Goal: Information Seeking & Learning: Find specific fact

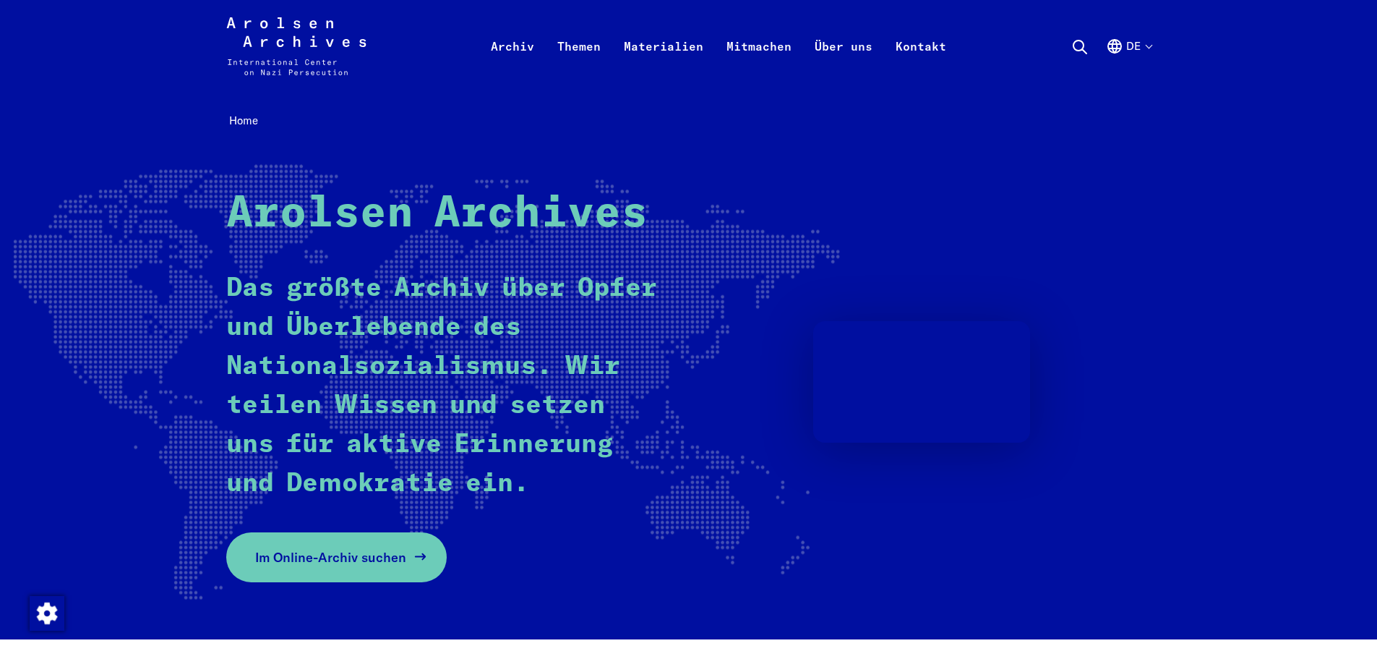
click at [369, 552] on span "Im Online-Archiv suchen" at bounding box center [330, 557] width 151 height 20
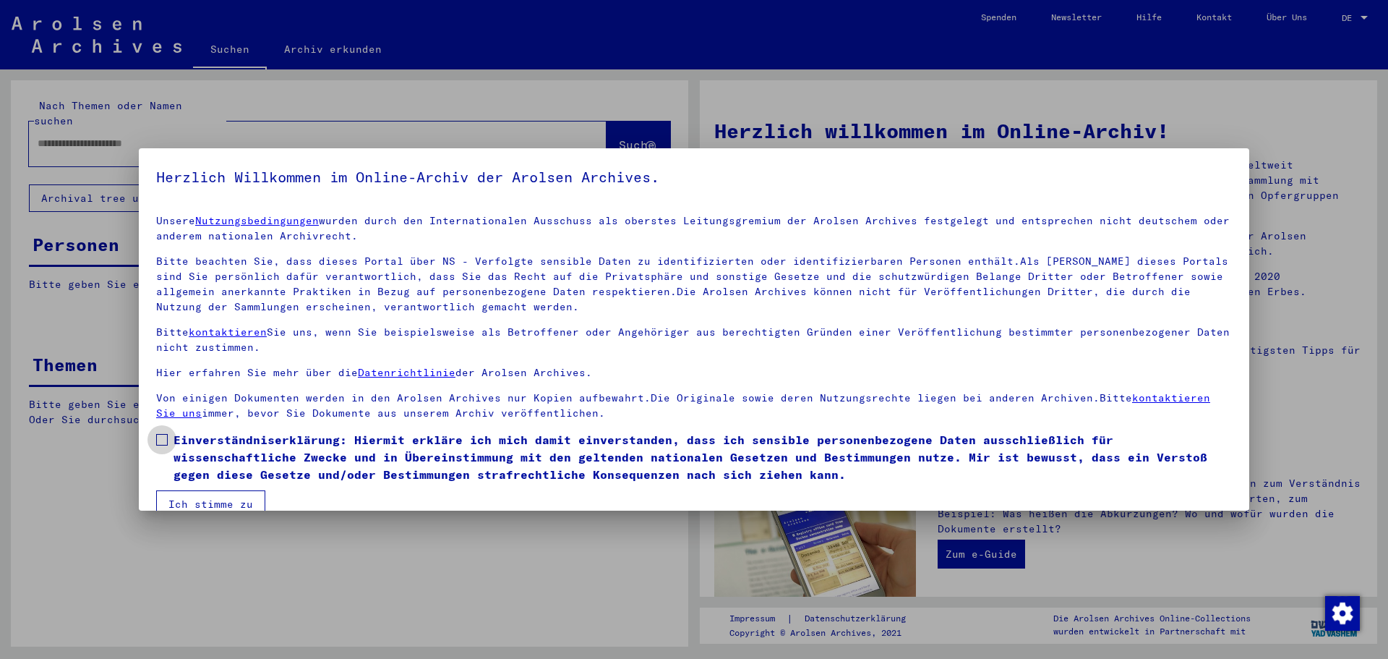
click at [165, 438] on span at bounding box center [162, 440] width 12 height 12
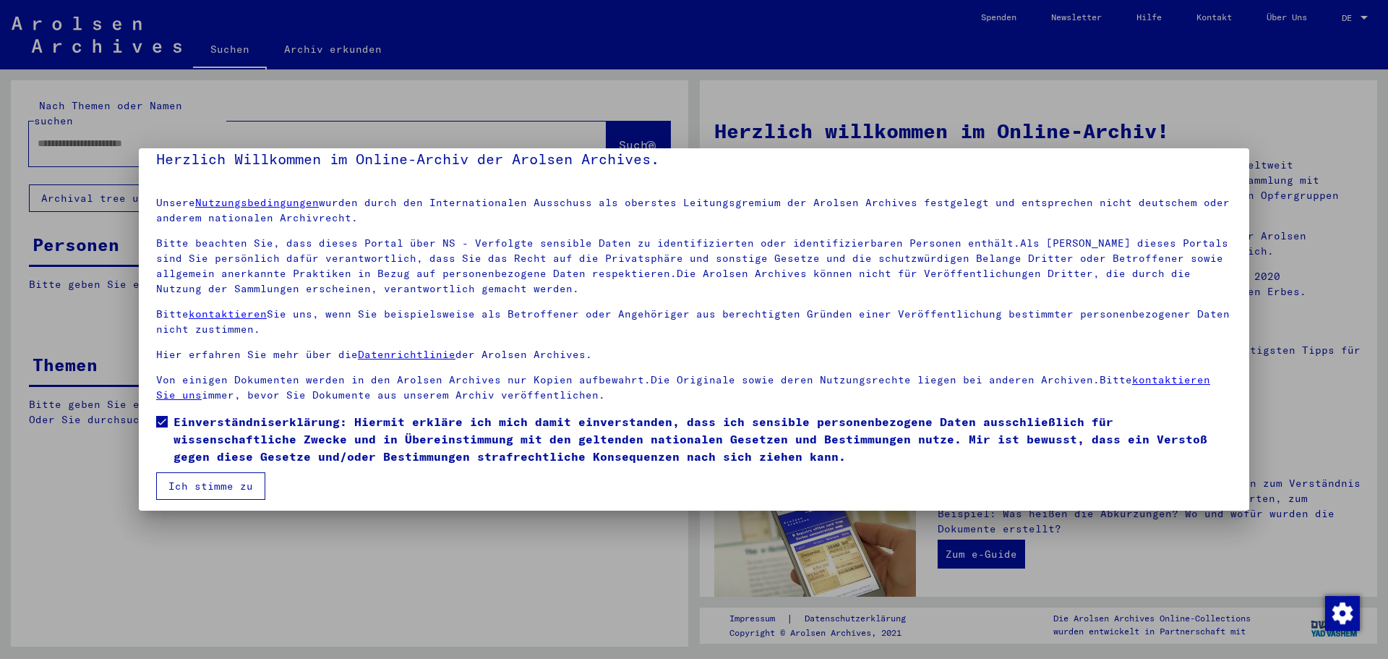
scroll to position [25, 0]
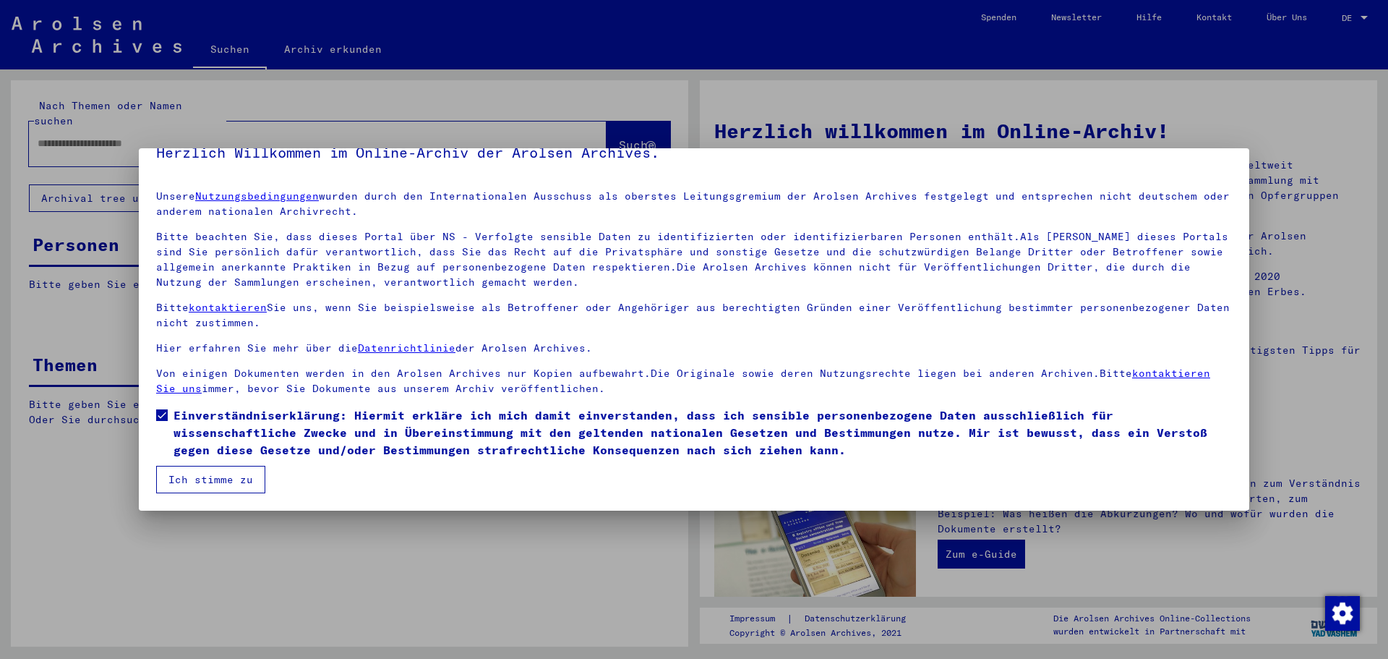
click at [197, 472] on button "Ich stimme zu" at bounding box center [210, 479] width 109 height 27
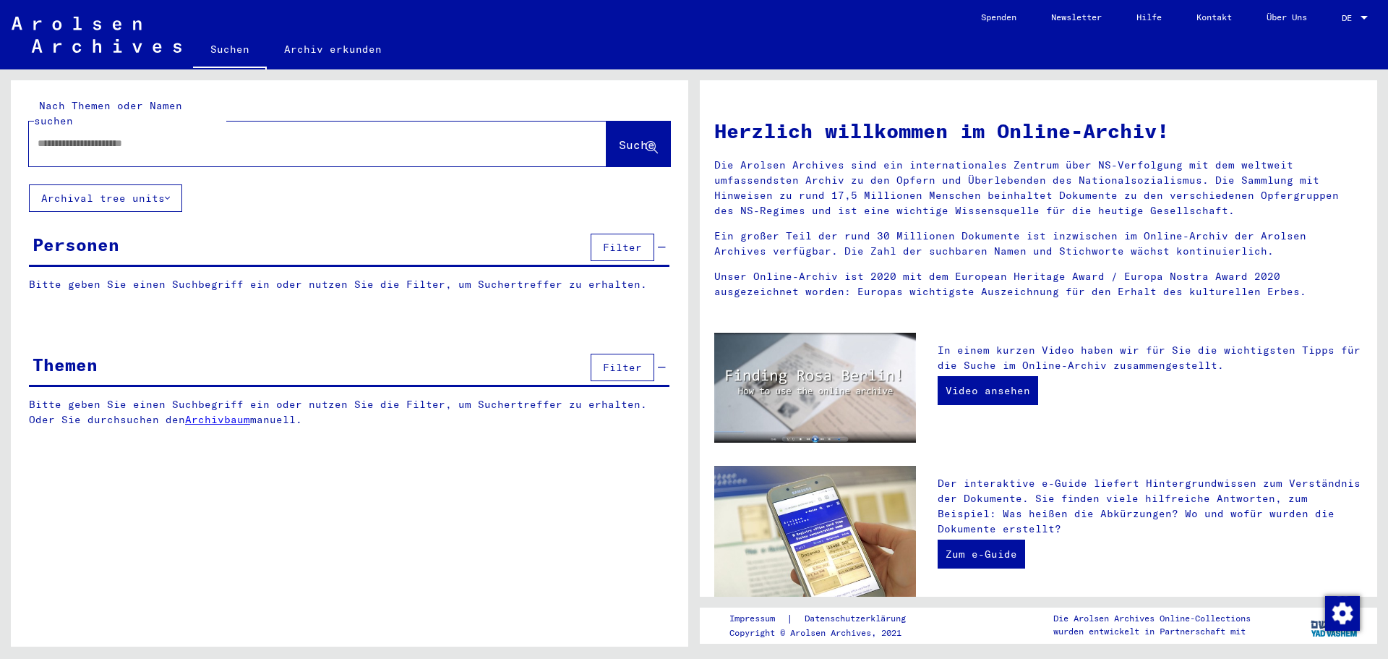
click at [515, 136] on input "text" at bounding box center [301, 143] width 526 height 15
type input "*******"
click at [654, 142] on icon at bounding box center [652, 148] width 12 height 12
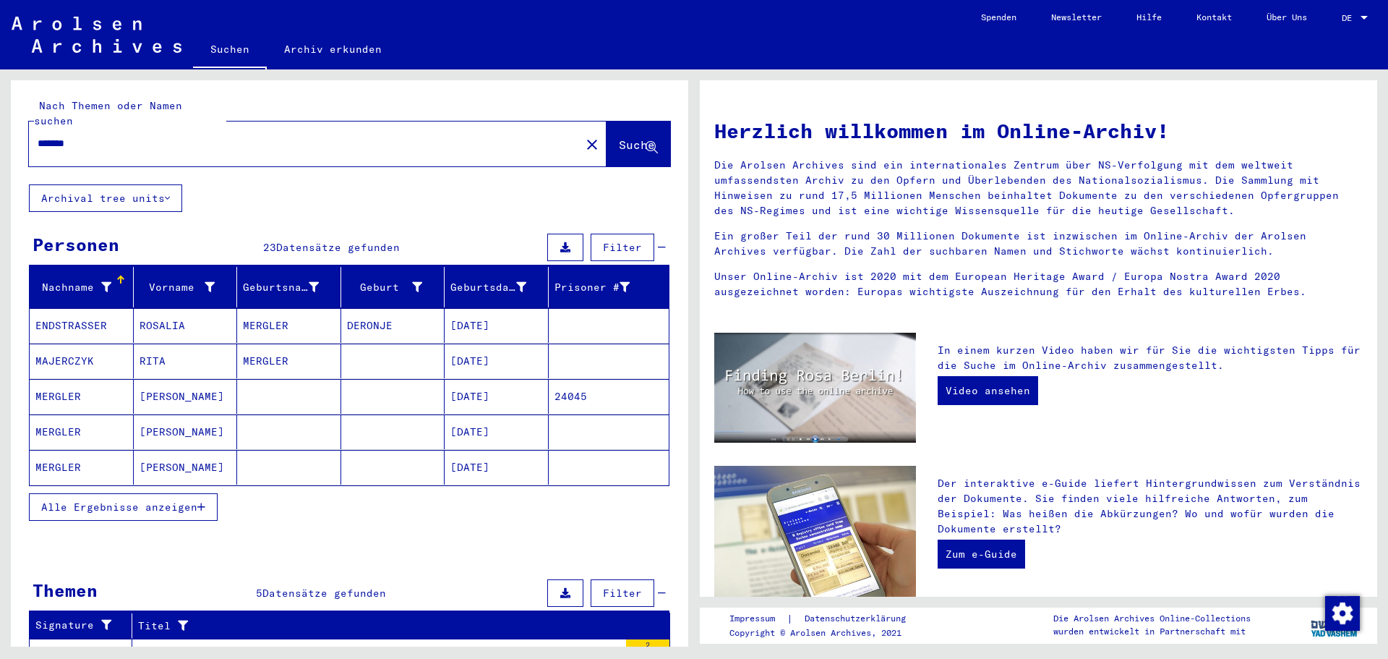
click at [180, 500] on span "Alle Ergebnisse anzeigen" at bounding box center [119, 506] width 156 height 13
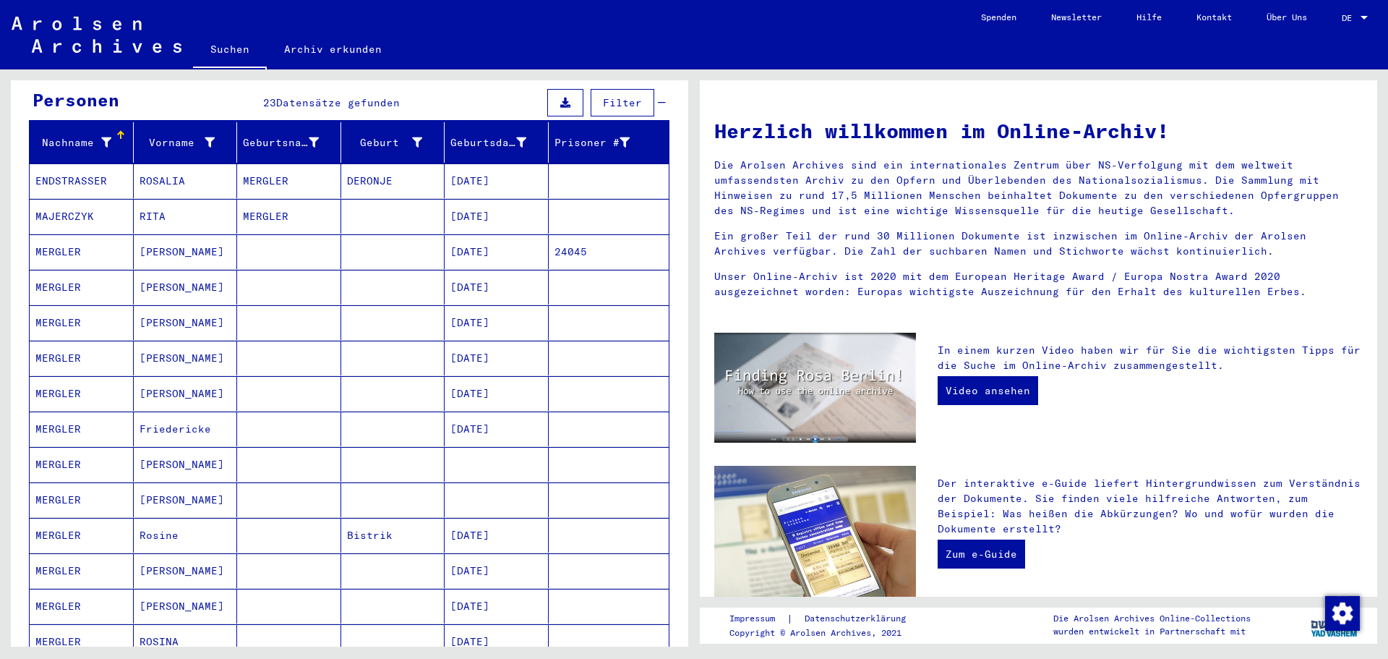
scroll to position [217, 0]
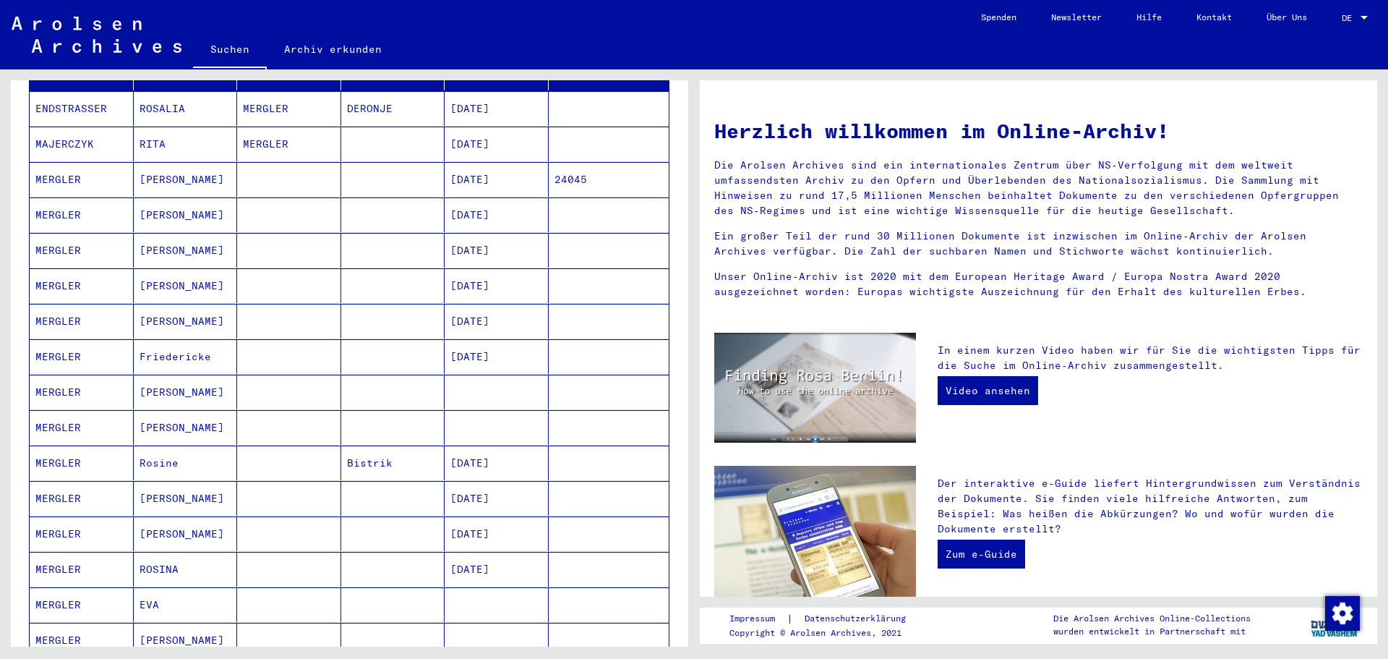
click at [330, 488] on mat-cell at bounding box center [289, 498] width 104 height 35
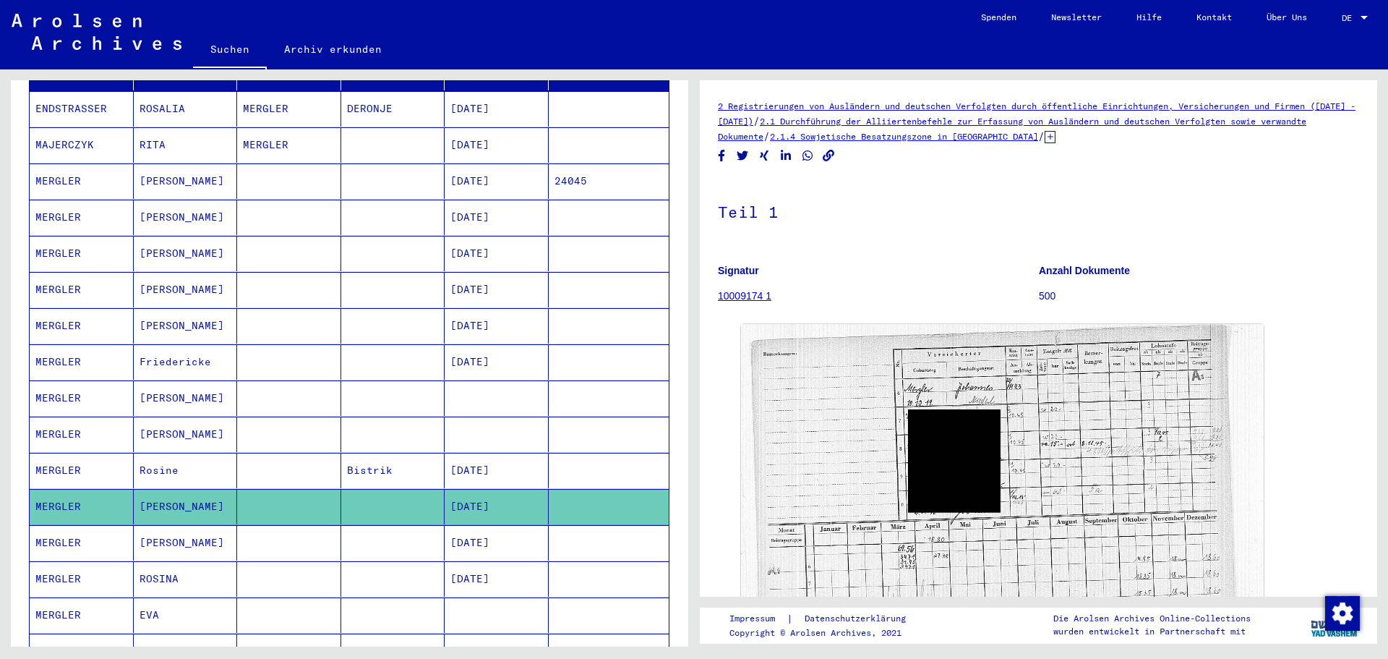
click at [330, 489] on mat-cell at bounding box center [289, 506] width 104 height 35
click at [283, 453] on mat-cell at bounding box center [289, 470] width 104 height 35
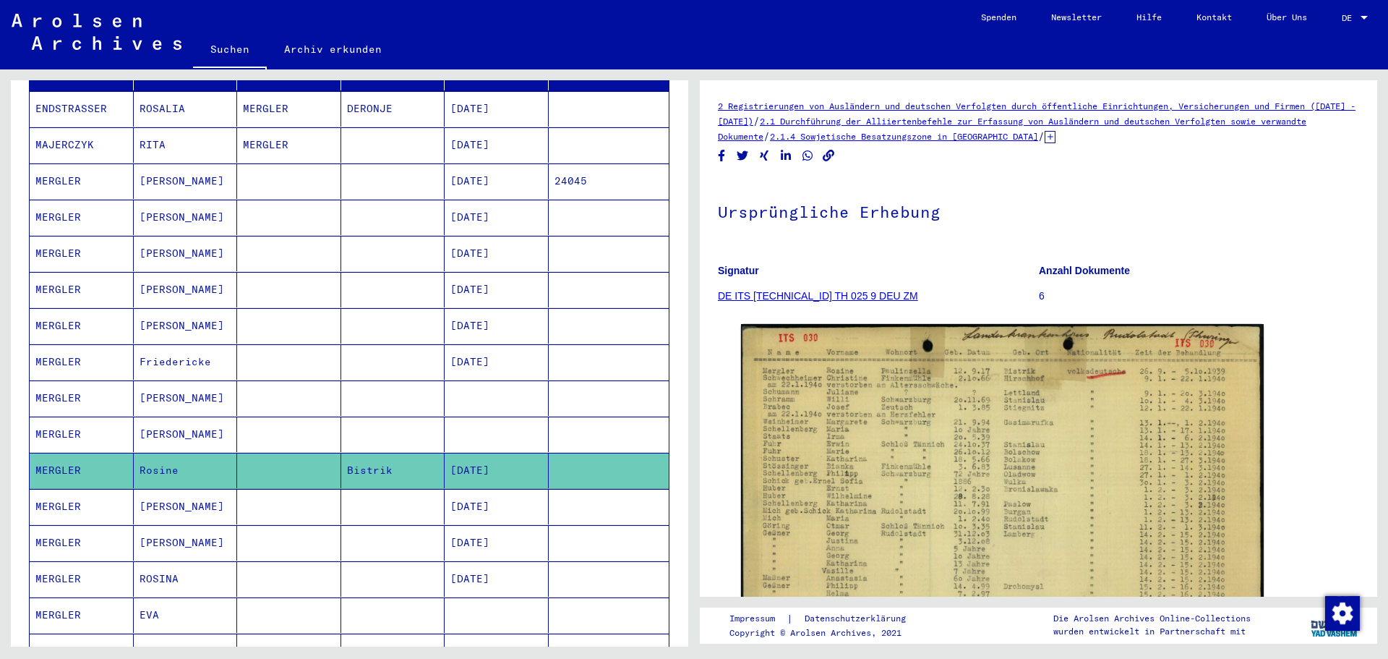
click at [262, 489] on mat-cell at bounding box center [289, 506] width 104 height 35
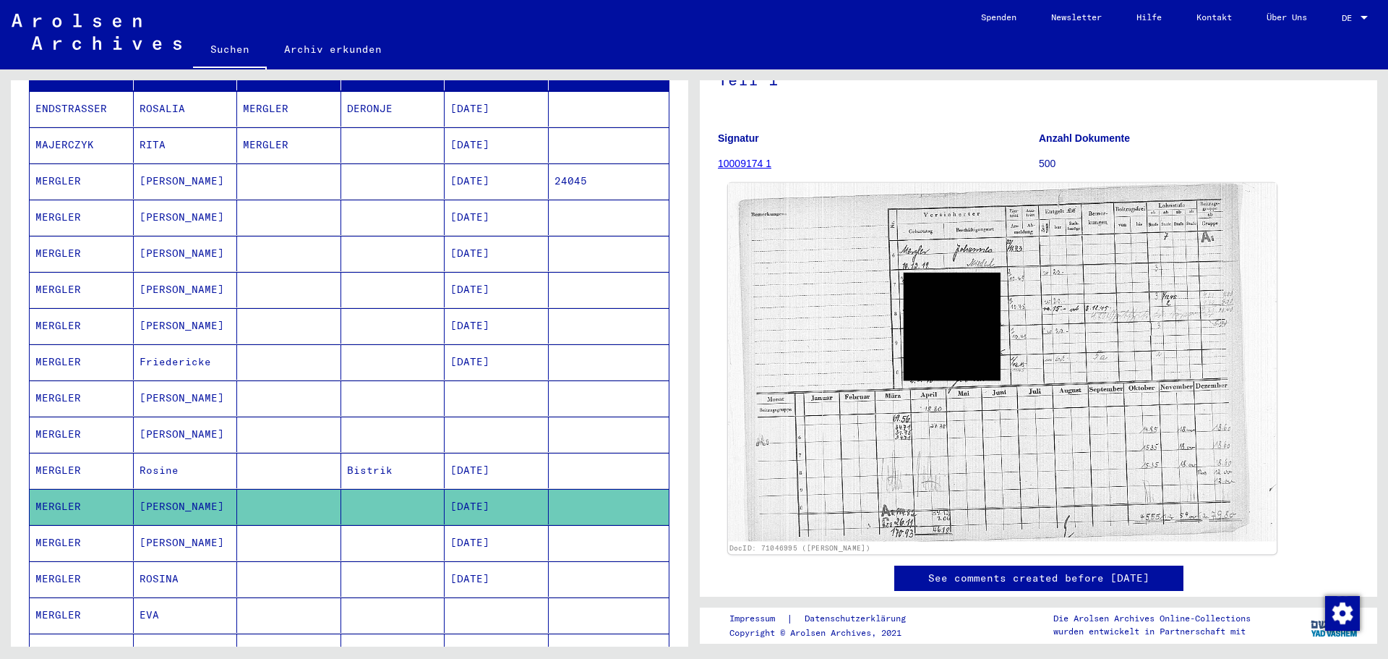
scroll to position [145, 0]
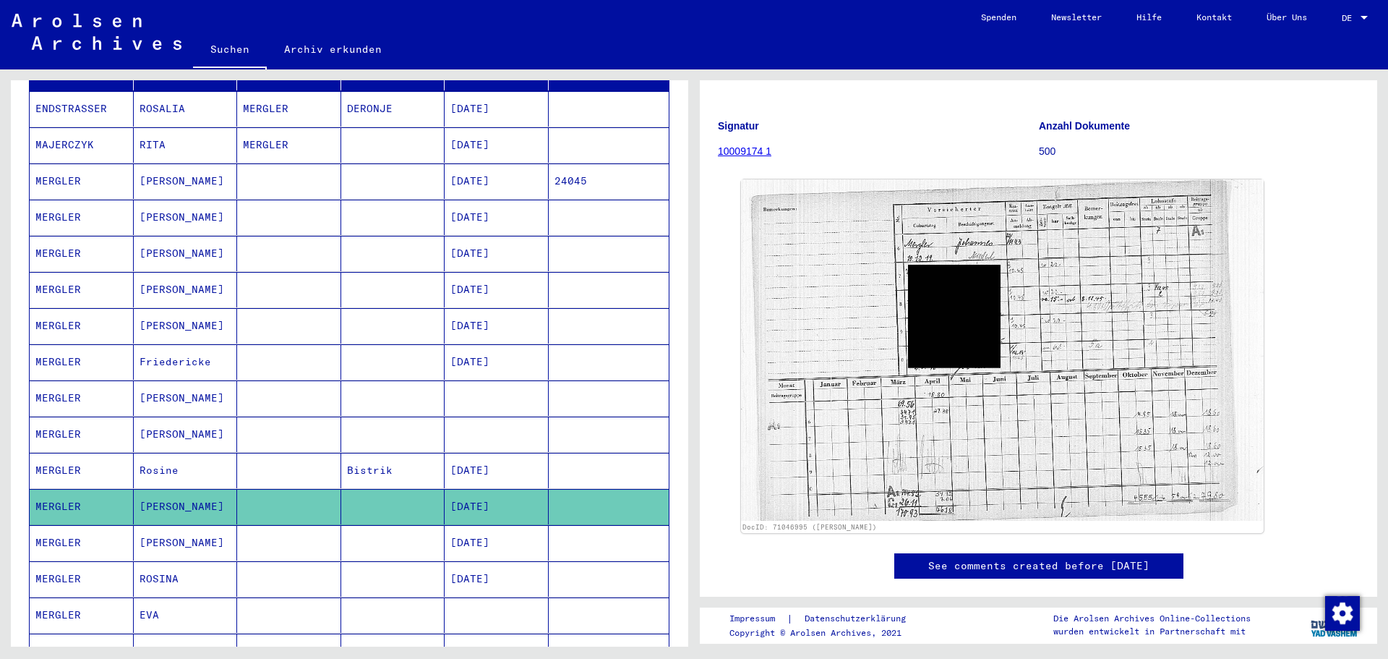
click at [246, 561] on mat-cell at bounding box center [289, 578] width 104 height 35
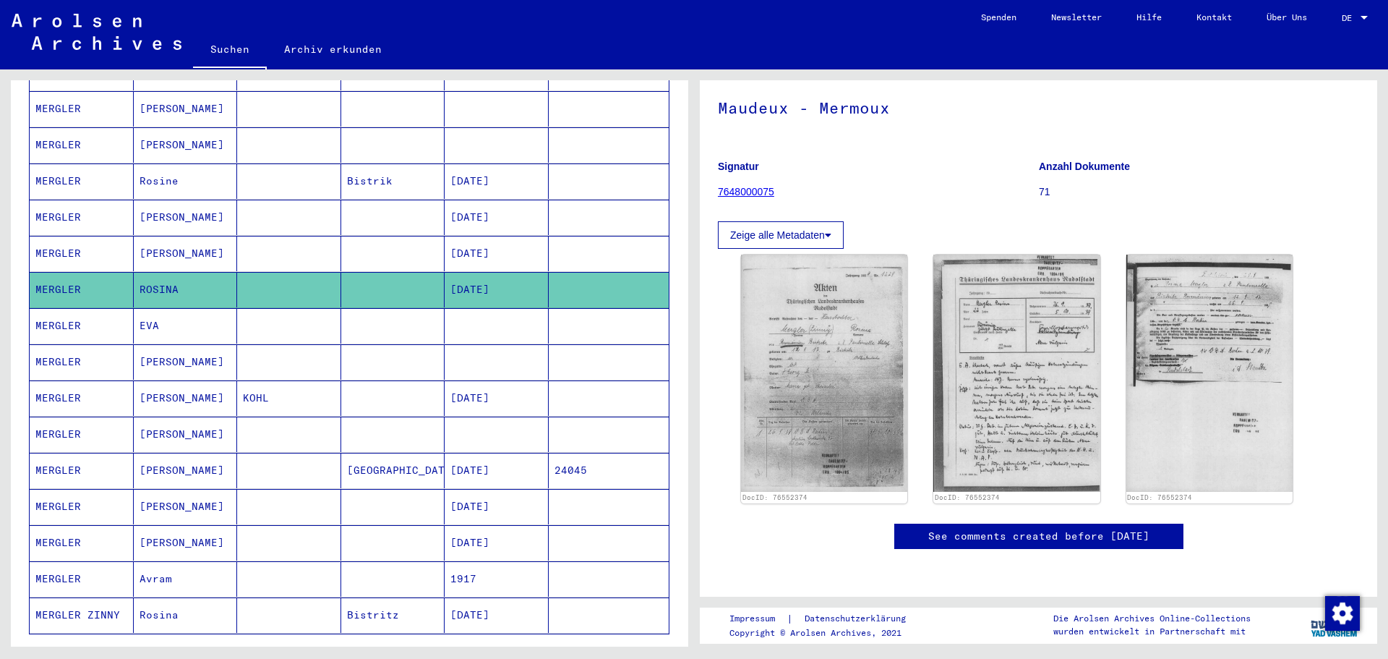
scroll to position [578, 0]
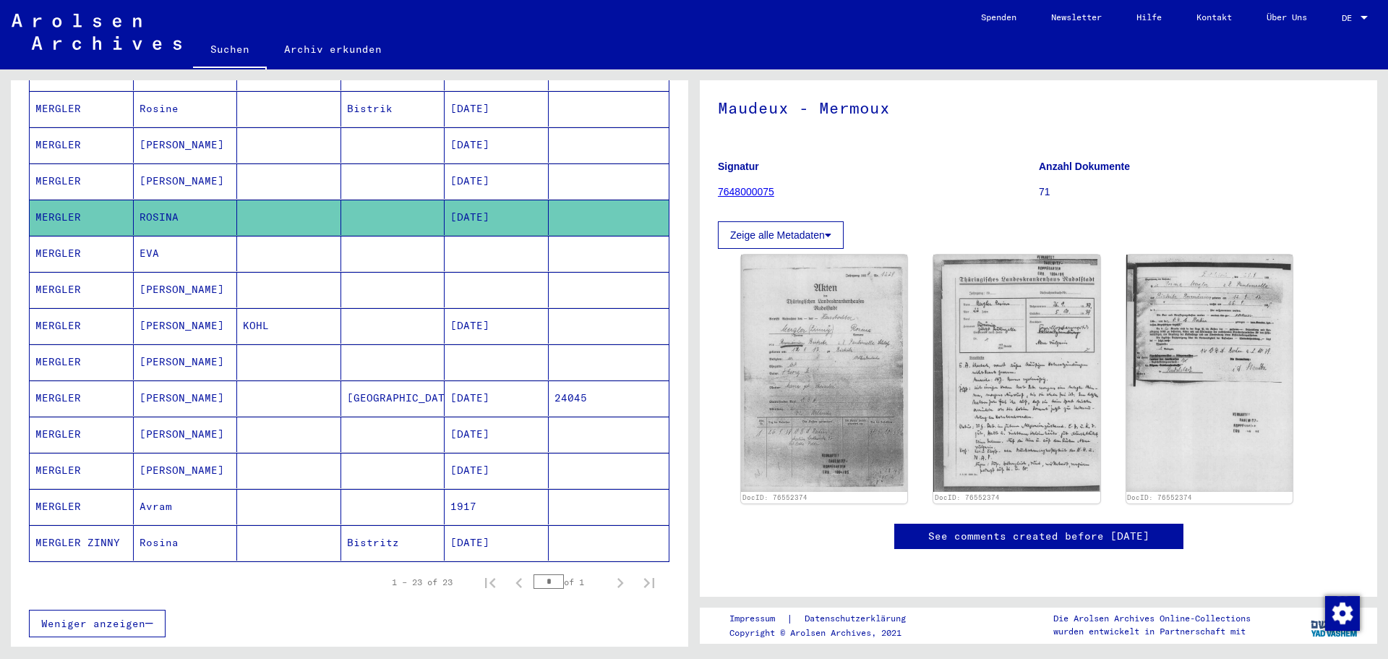
click at [182, 531] on mat-cell "Rosina" at bounding box center [186, 542] width 104 height 35
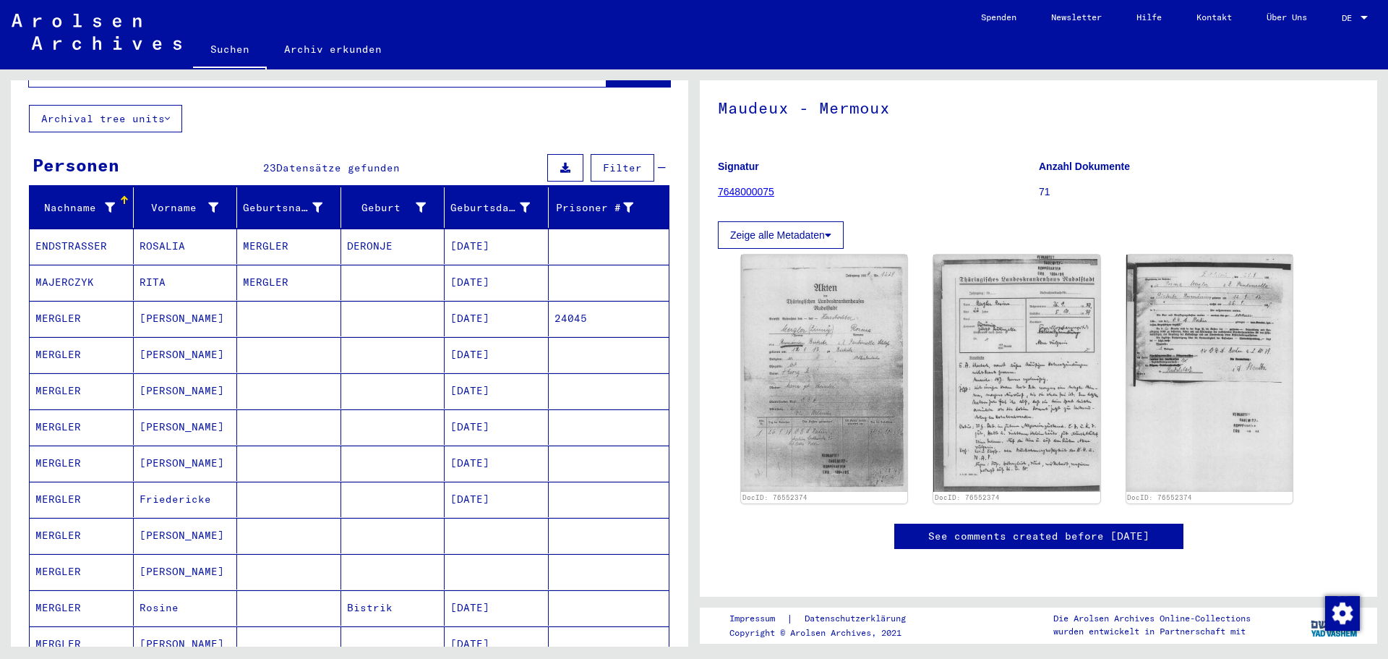
scroll to position [0, 0]
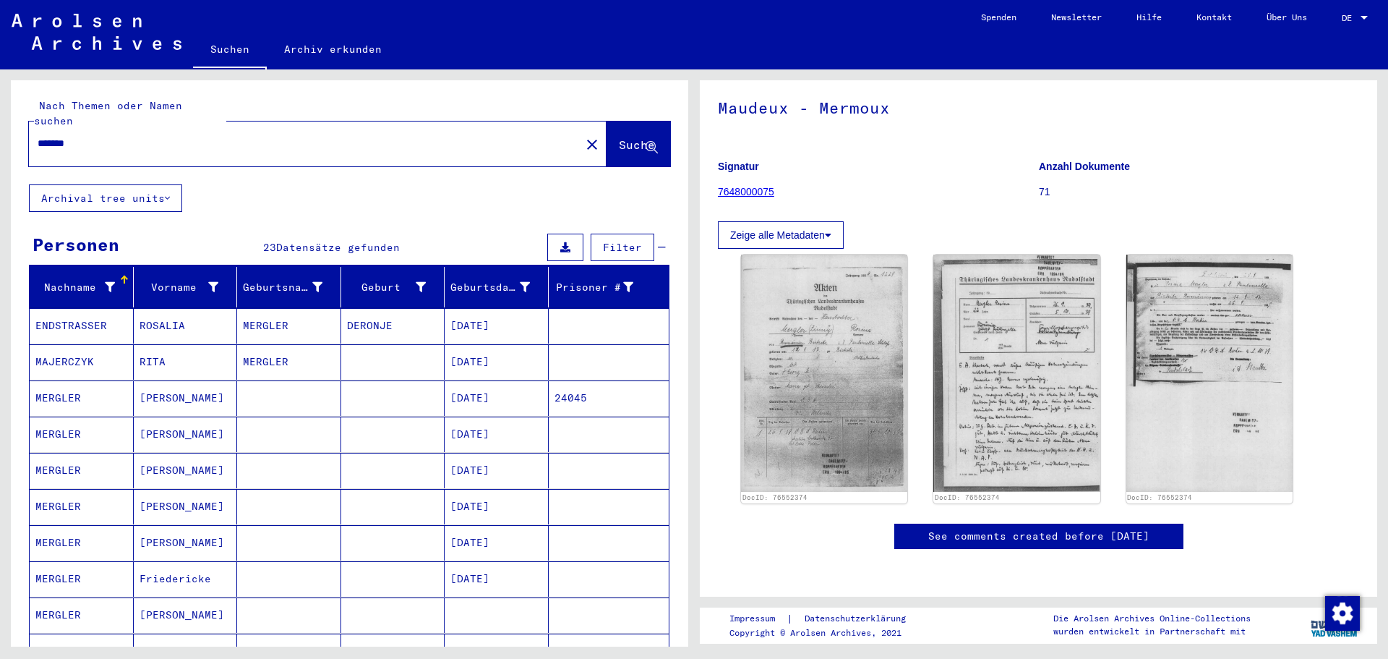
click at [126, 136] on input "*******" at bounding box center [305, 143] width 534 height 15
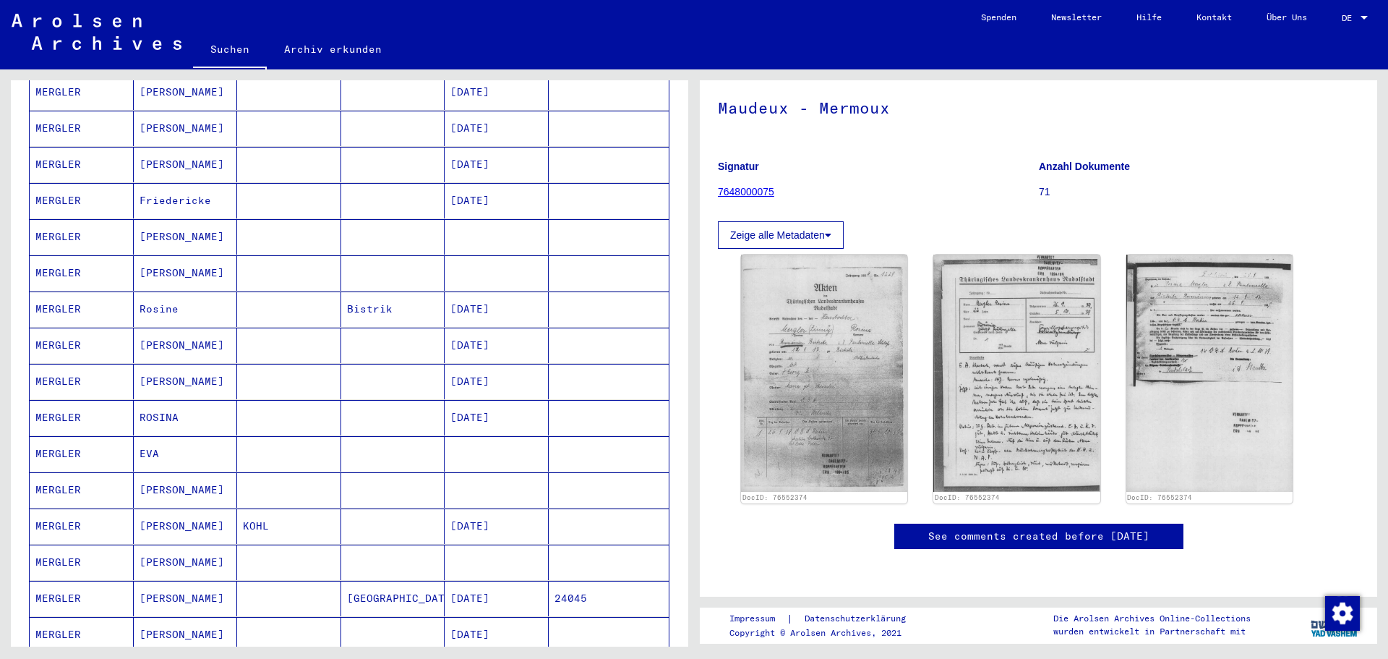
scroll to position [506, 0]
